Goal: Find specific page/section: Find specific page/section

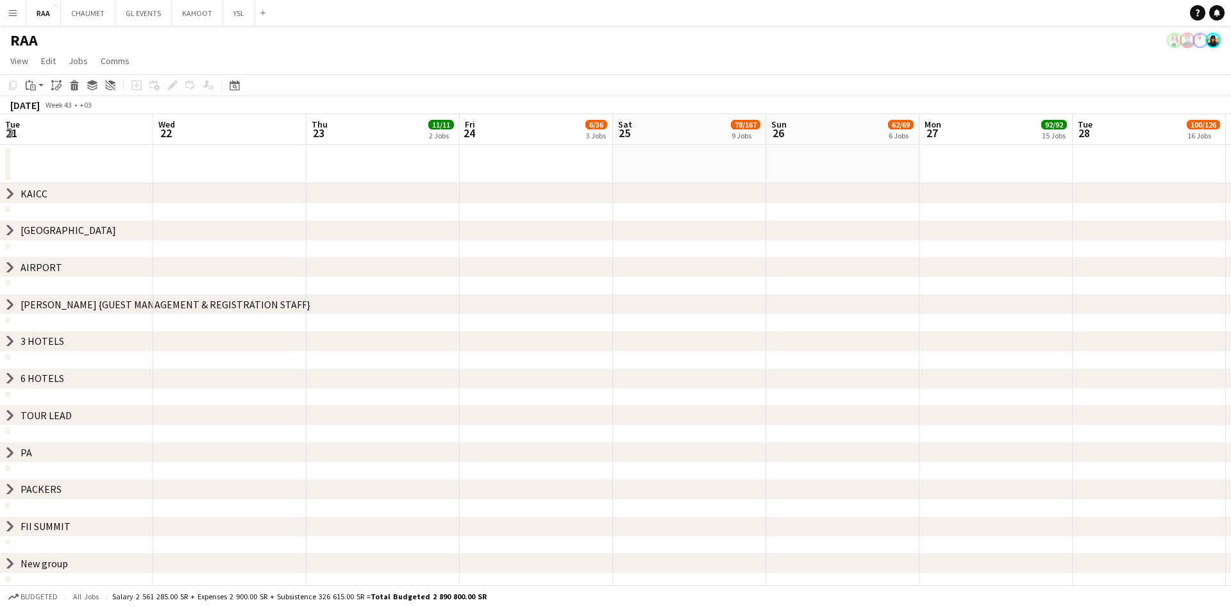
scroll to position [0, 313]
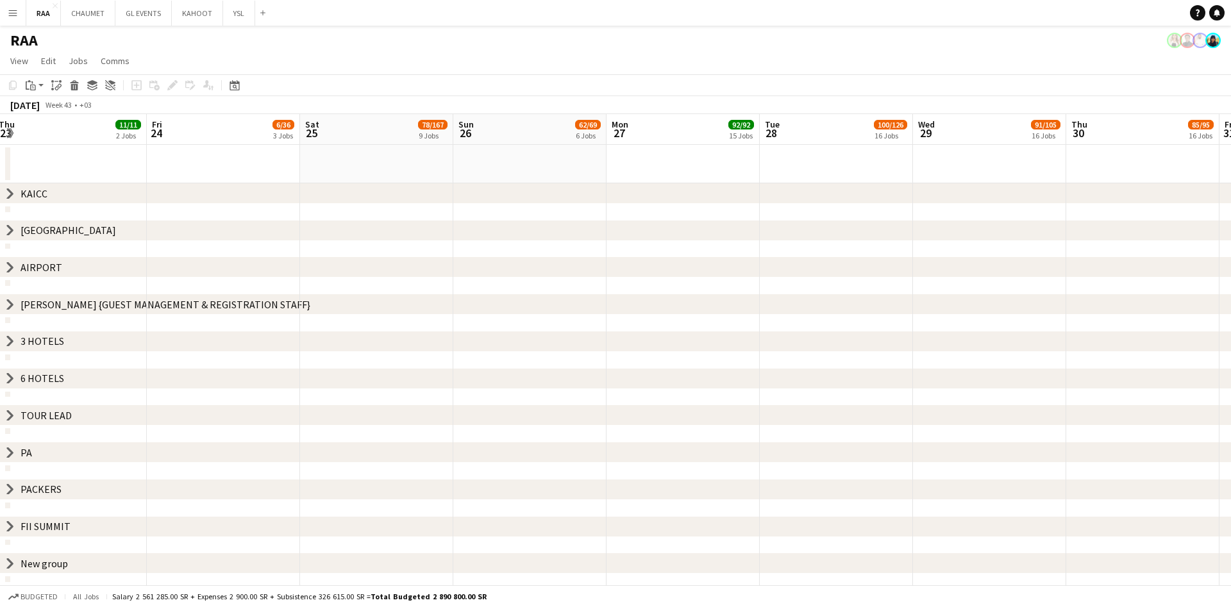
click at [12, 337] on icon "chevron-right" at bounding box center [10, 342] width 10 height 10
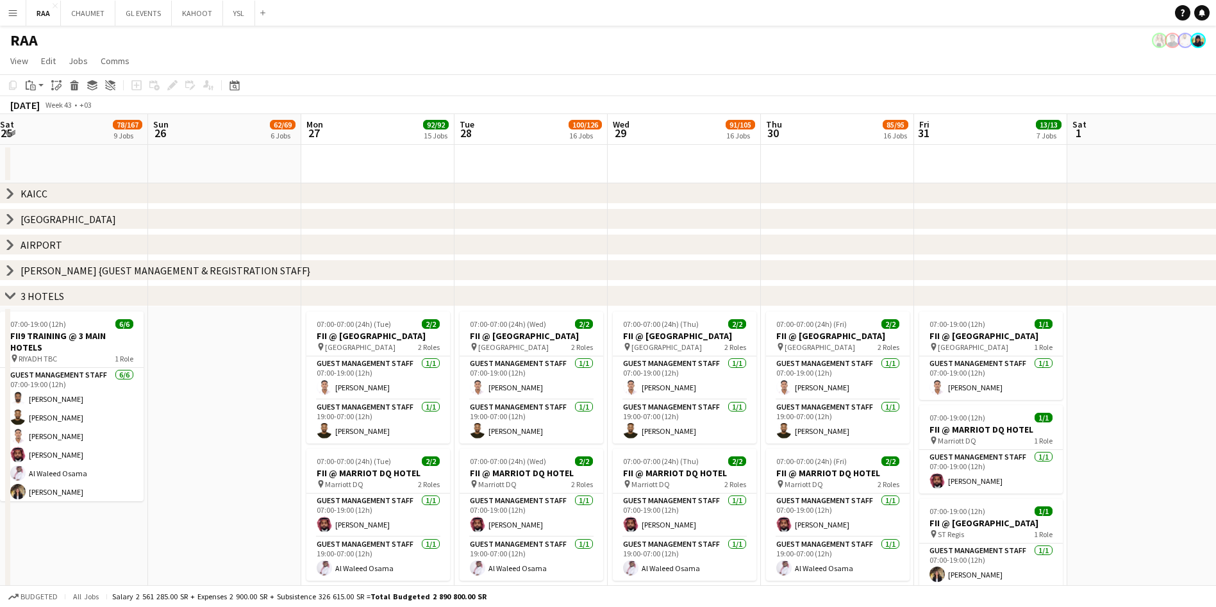
scroll to position [0, 387]
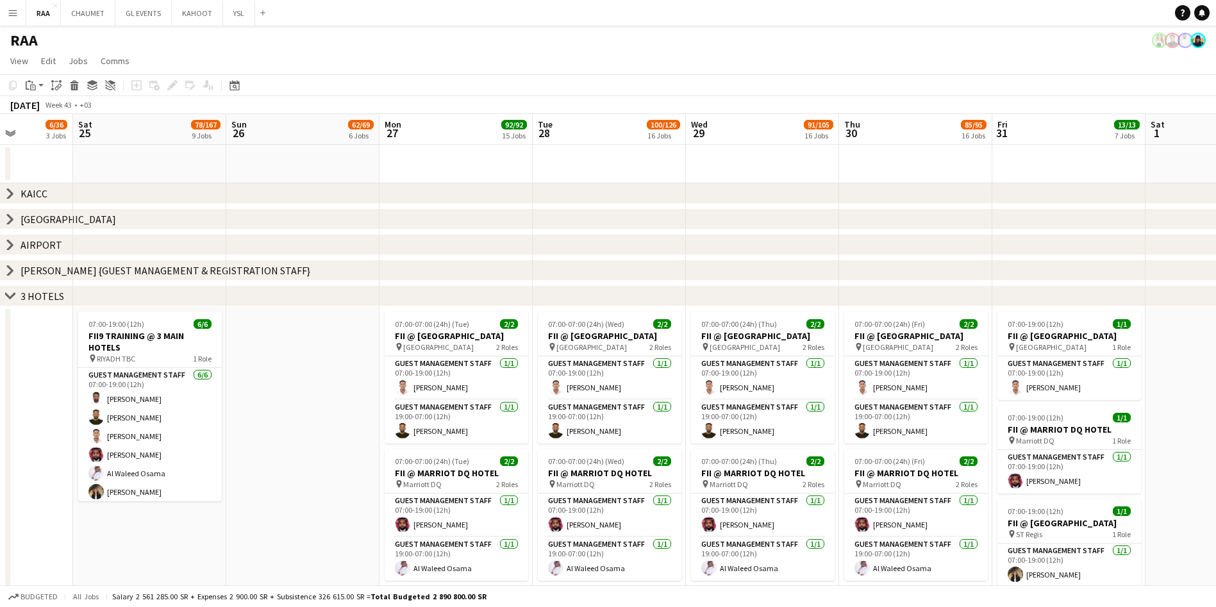
click at [11, 292] on icon "chevron-right" at bounding box center [10, 296] width 10 height 10
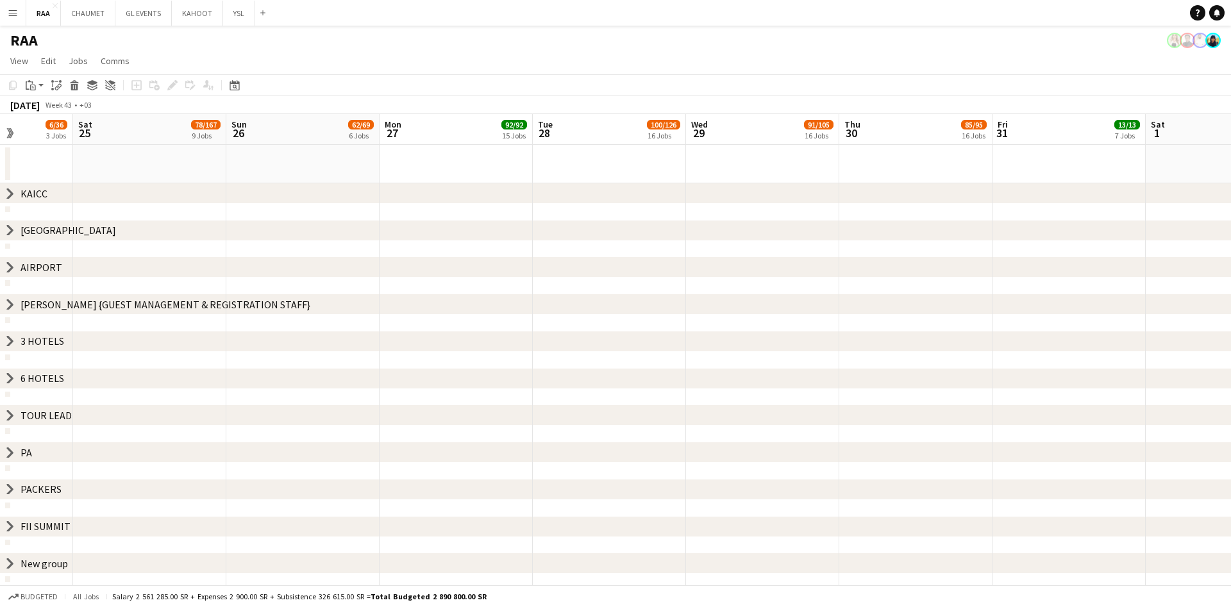
click at [5, 376] on icon "chevron-right" at bounding box center [10, 378] width 10 height 10
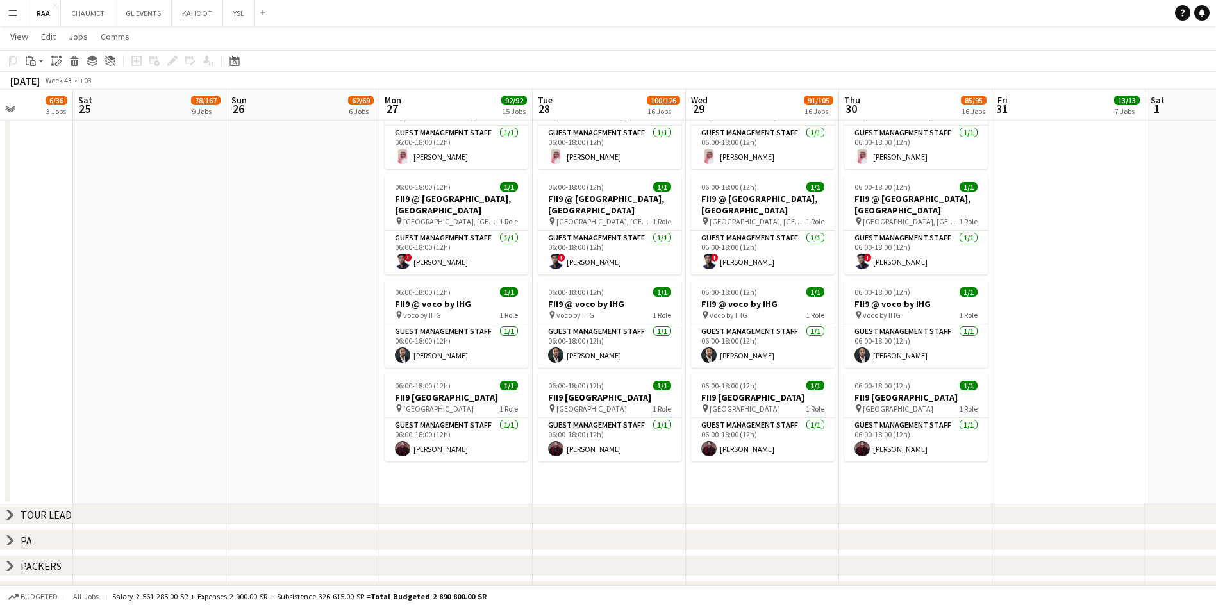
scroll to position [0, 0]
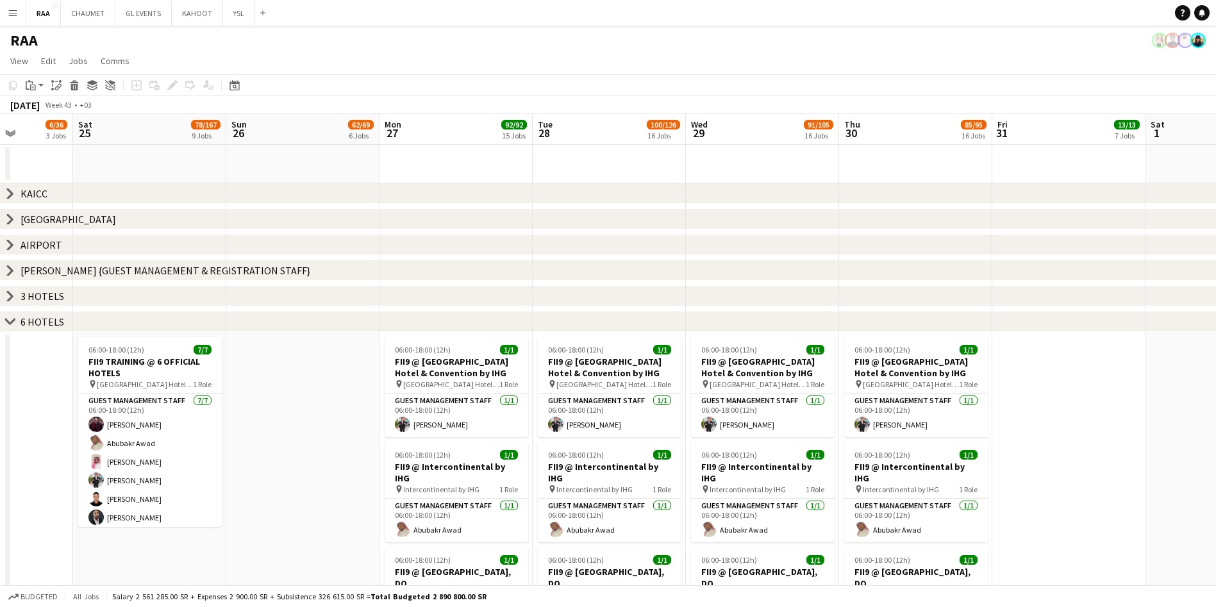
click at [9, 295] on icon "chevron-right" at bounding box center [10, 296] width 10 height 10
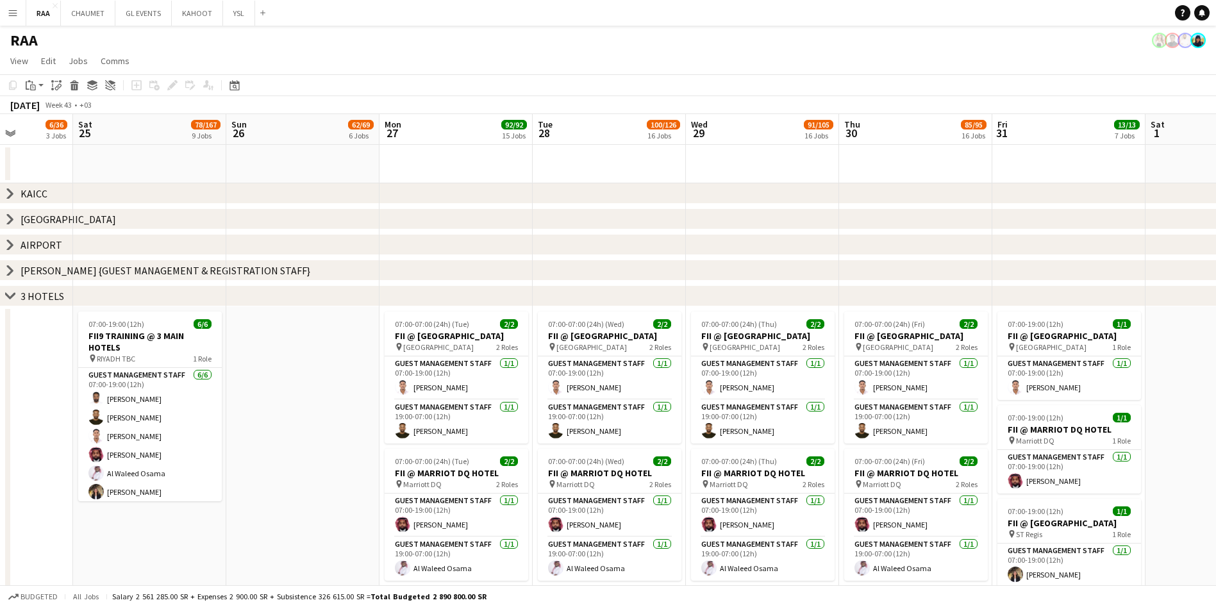
click at [13, 269] on icon "chevron-right" at bounding box center [10, 270] width 10 height 10
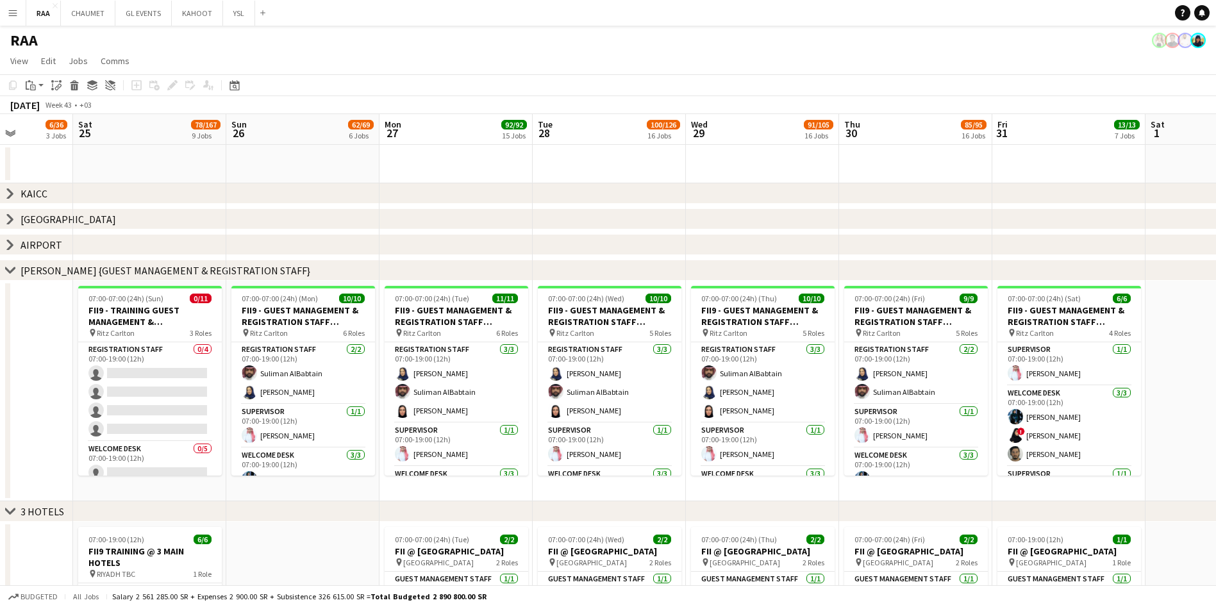
click at [10, 242] on icon at bounding box center [10, 245] width 5 height 10
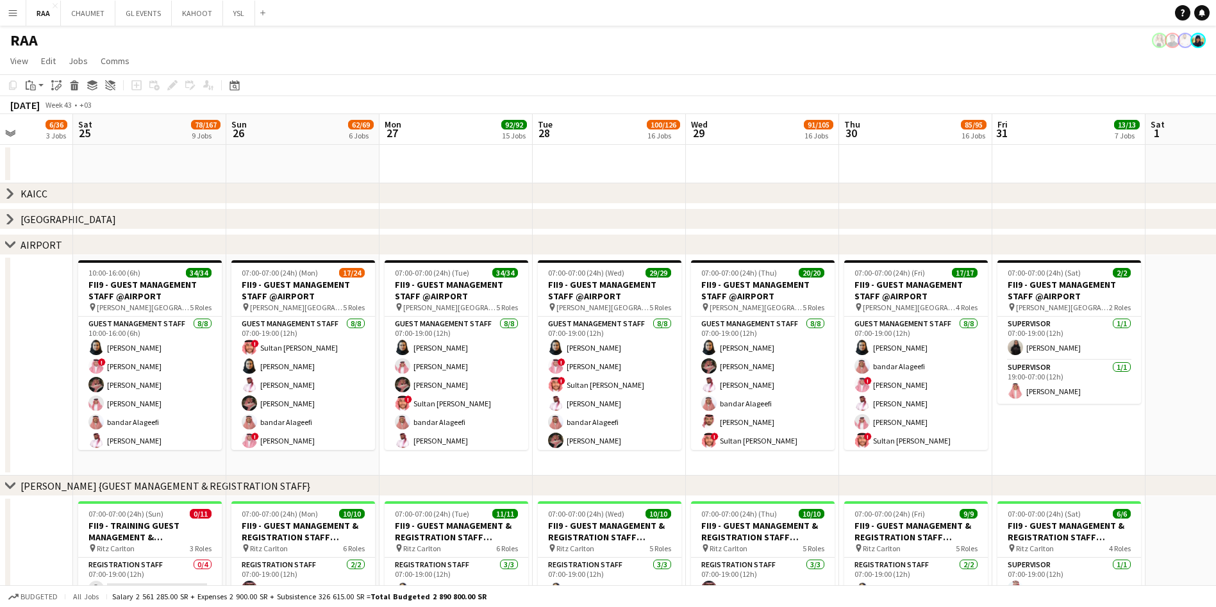
click at [10, 209] on div "chevron-right [GEOGRAPHIC_DATA]" at bounding box center [608, 219] width 1216 height 21
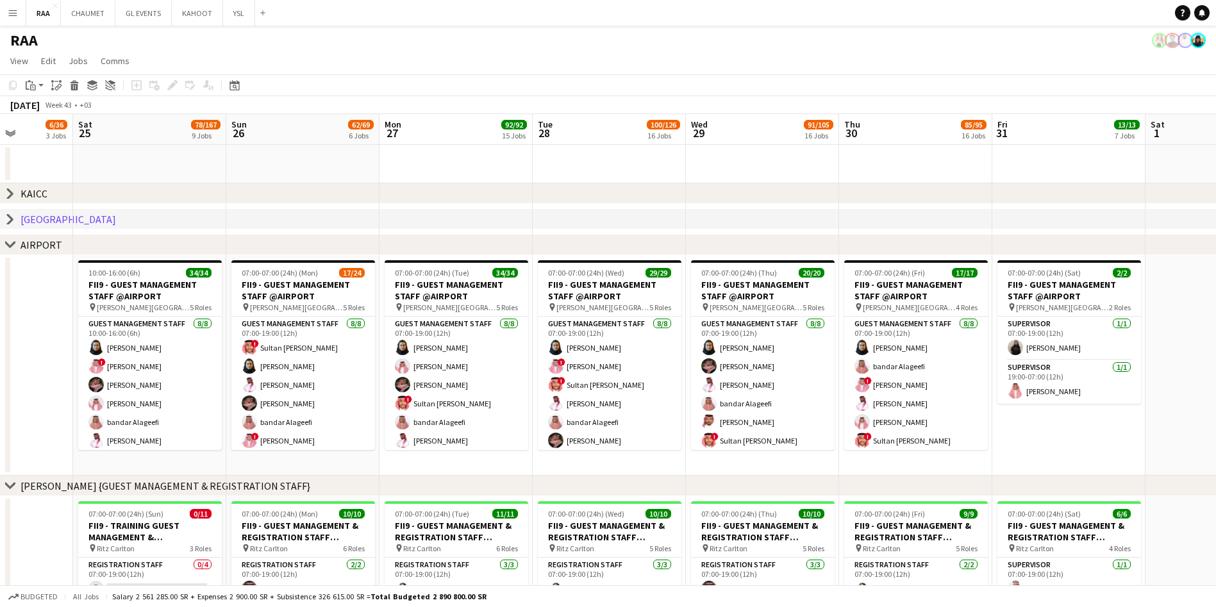
click at [10, 221] on icon at bounding box center [10, 220] width 5 height 10
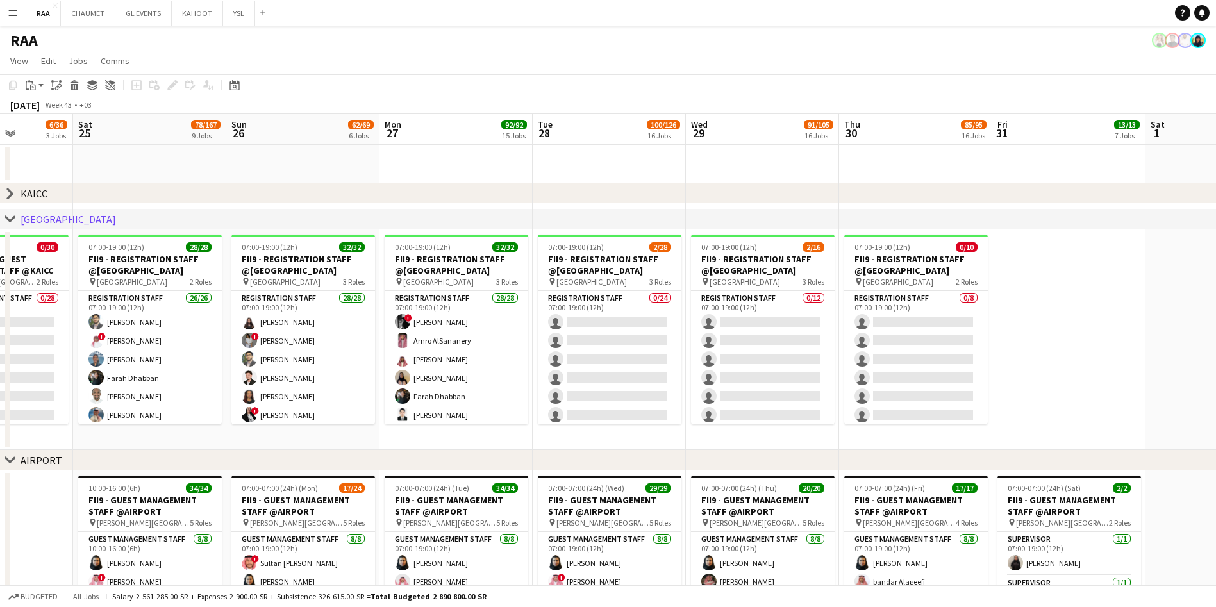
click at [9, 199] on div "chevron-right [GEOGRAPHIC_DATA]" at bounding box center [608, 193] width 1216 height 21
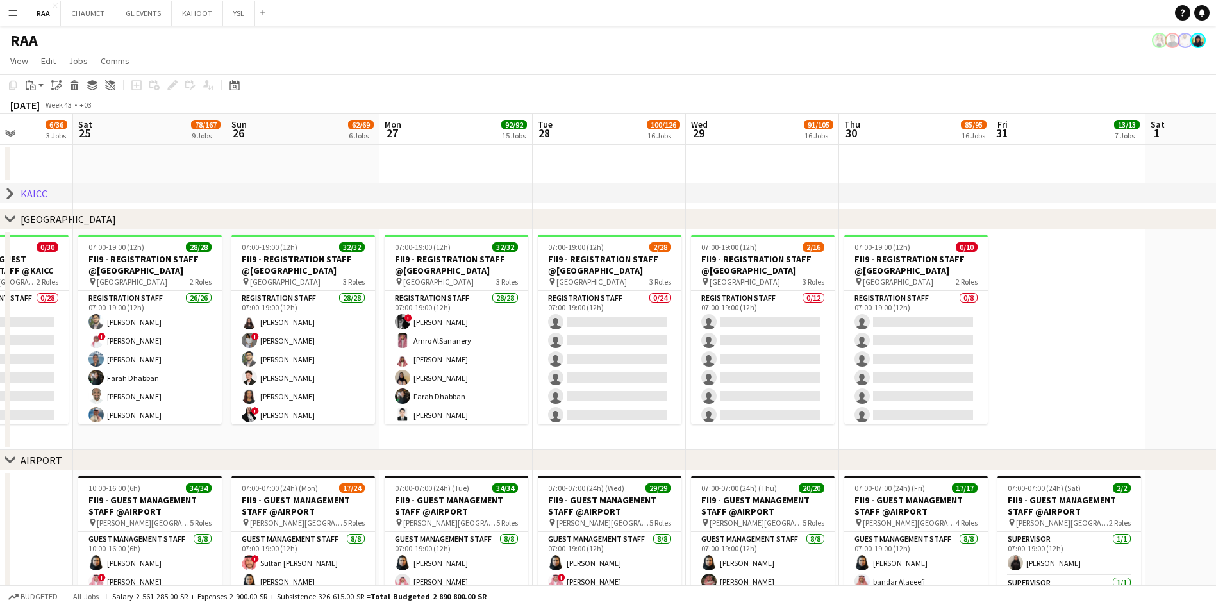
click at [11, 192] on icon at bounding box center [10, 194] width 5 height 10
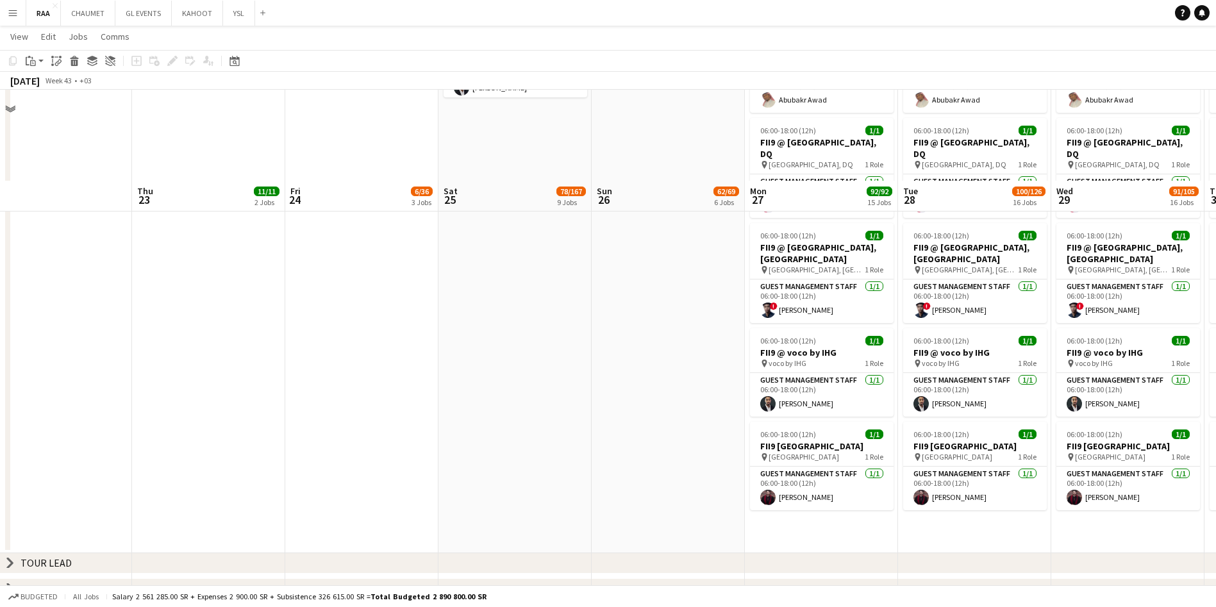
scroll to position [1851, 0]
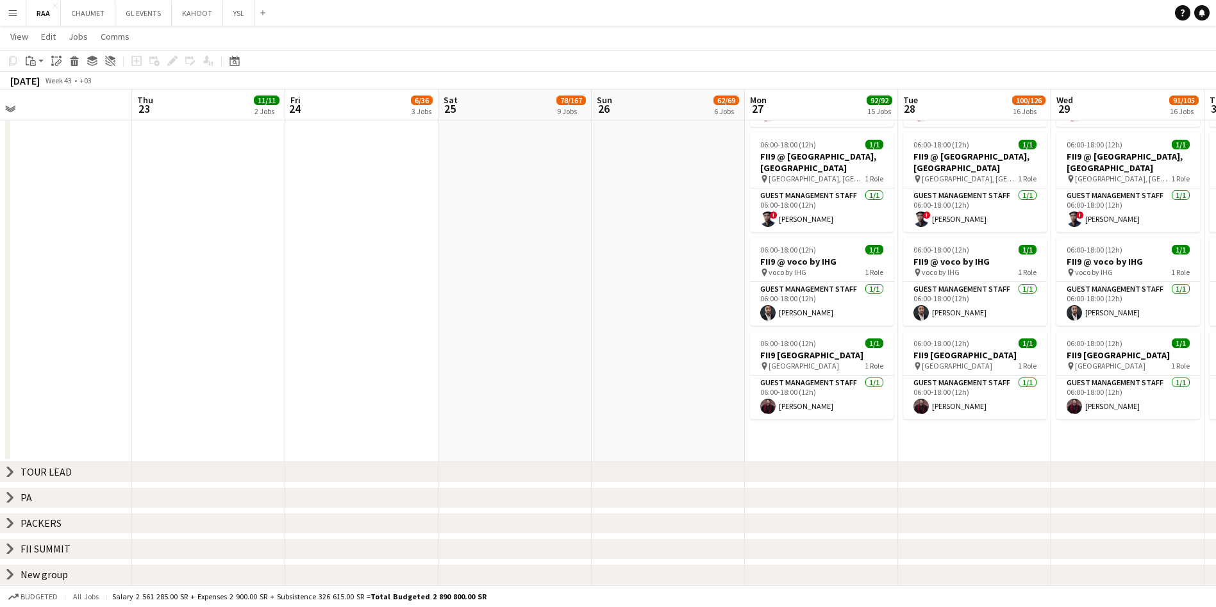
click at [12, 473] on icon at bounding box center [10, 472] width 5 height 10
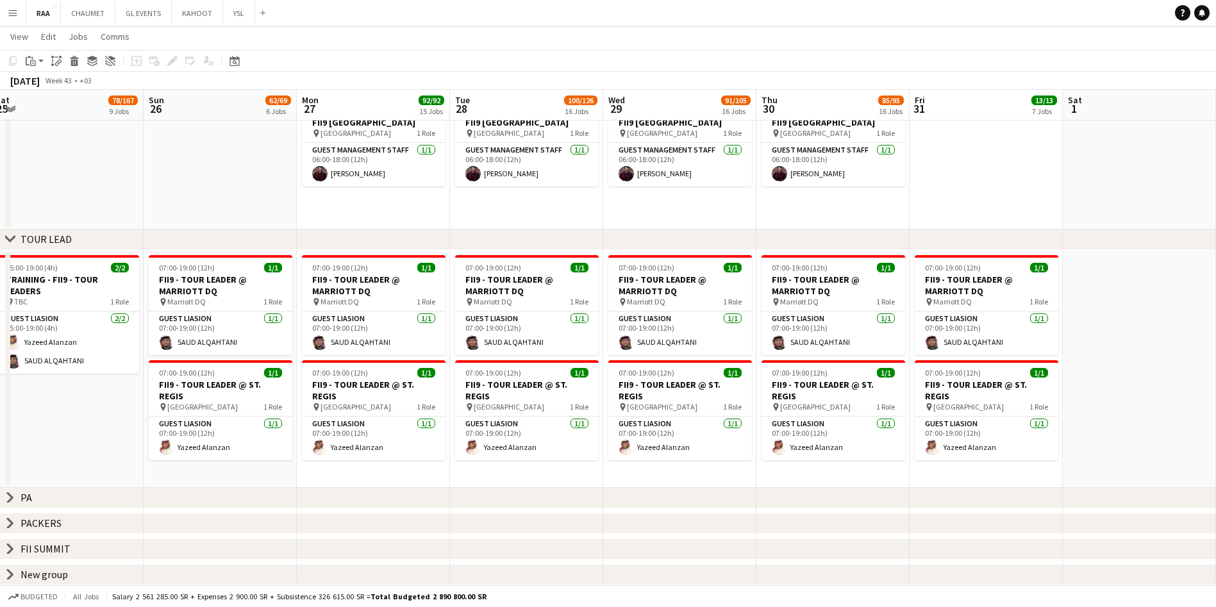
scroll to position [0, 317]
click at [12, 501] on icon "chevron-right" at bounding box center [10, 497] width 10 height 10
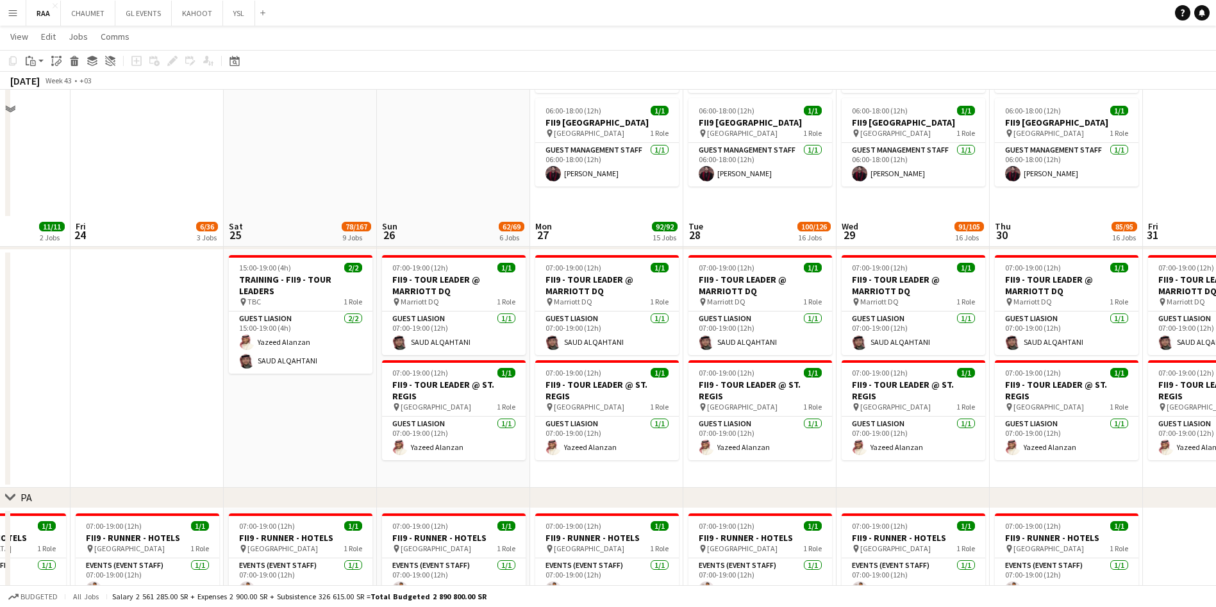
scroll to position [2210, 0]
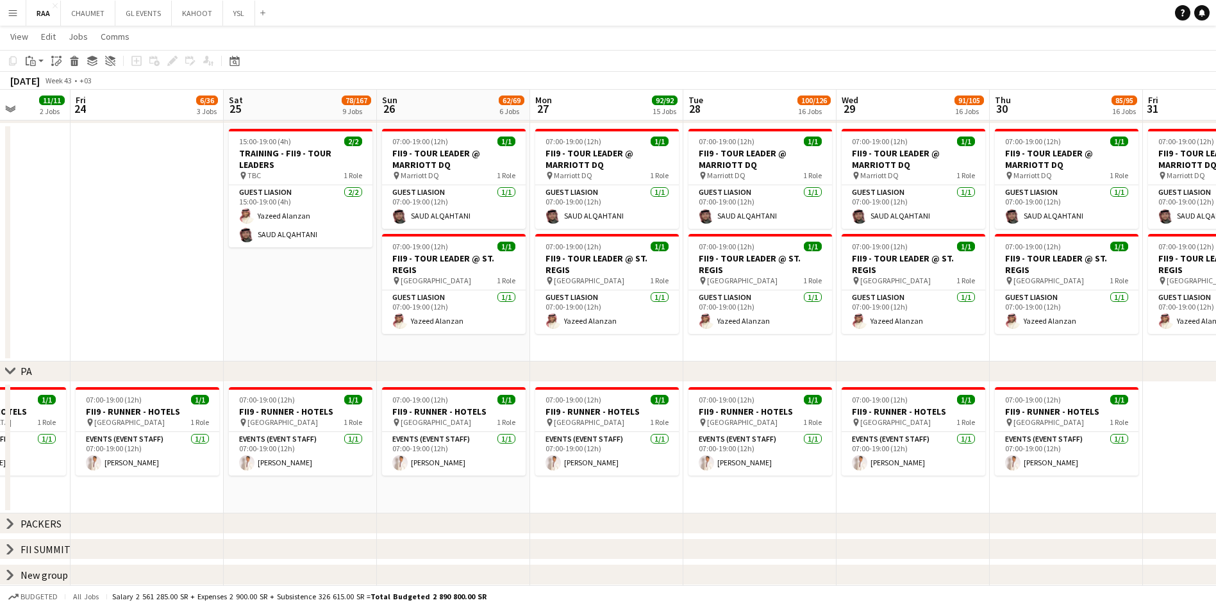
click at [4, 529] on div "chevron-right PACKERS" at bounding box center [608, 523] width 1216 height 21
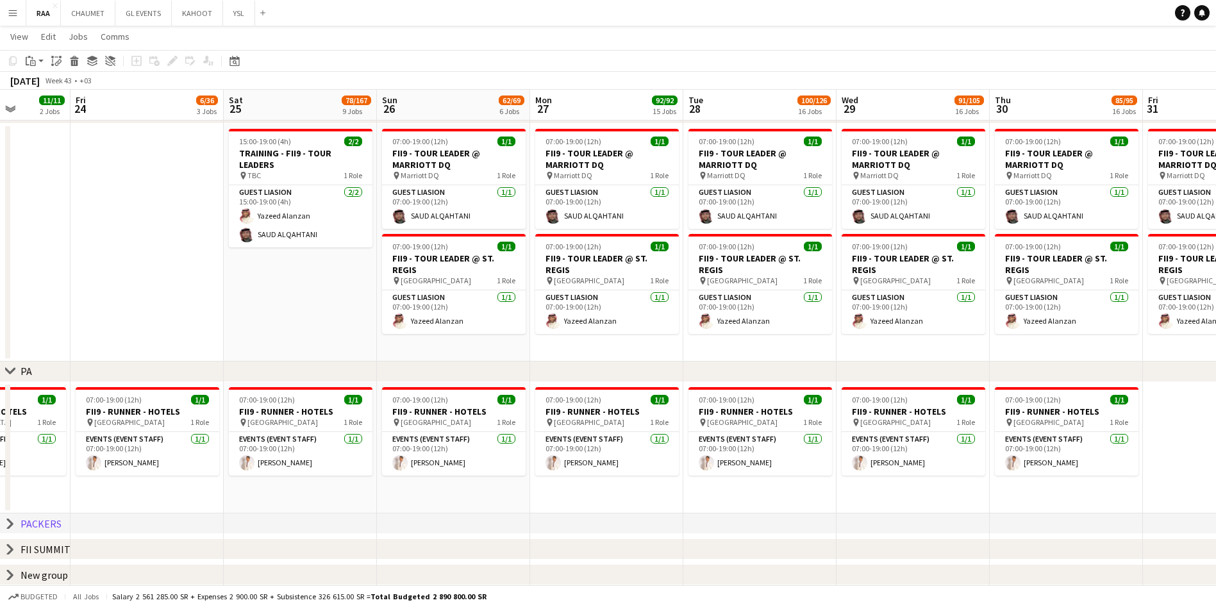
click at [9, 524] on icon "chevron-right" at bounding box center [10, 524] width 10 height 10
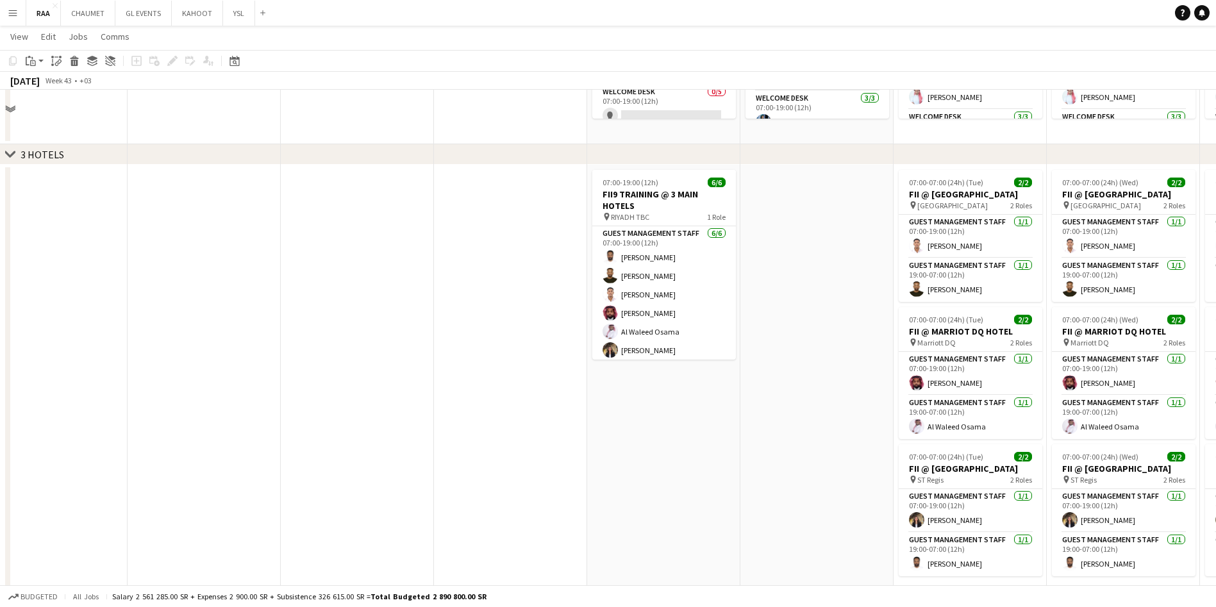
scroll to position [0, 0]
